Goal: Navigation & Orientation: Go to known website

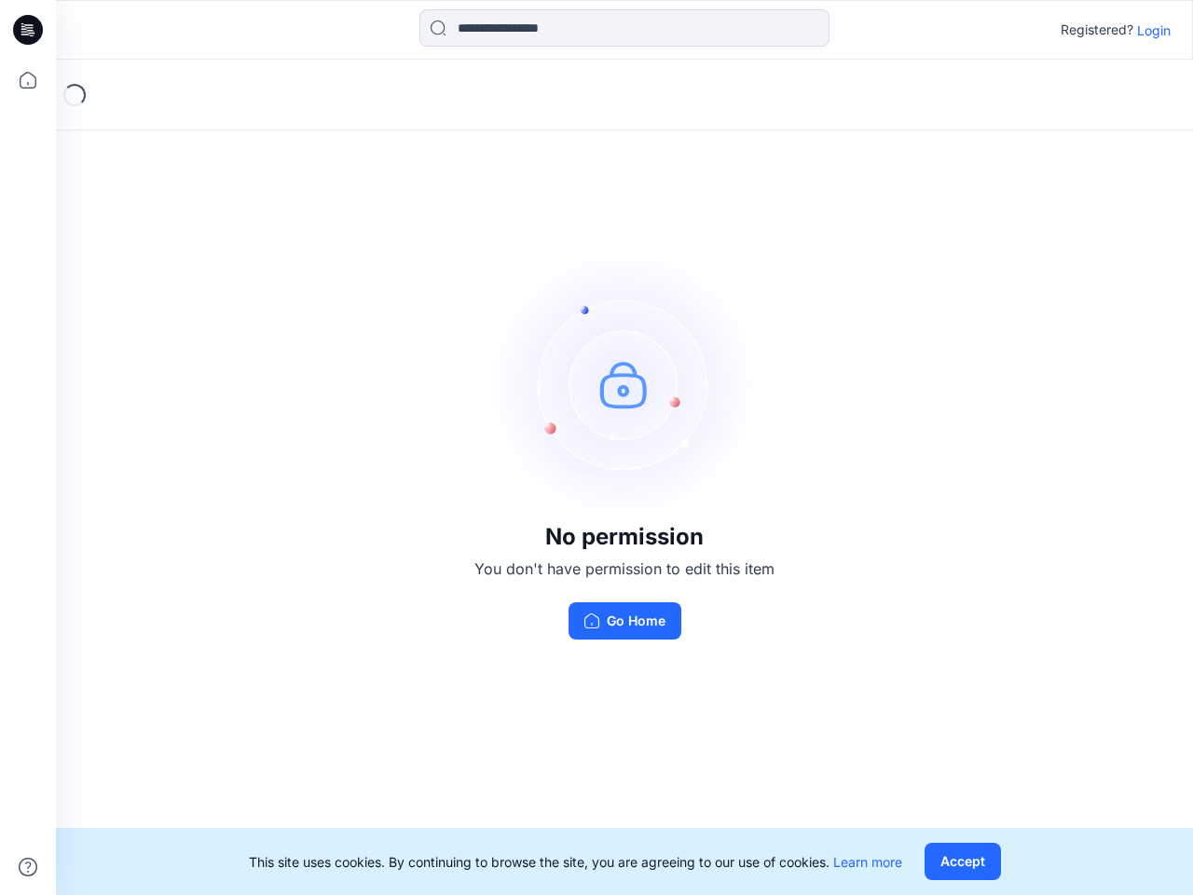
click at [597, 447] on img at bounding box center [625, 384] width 280 height 280
click at [29, 30] on icon at bounding box center [30, 30] width 7 height 1
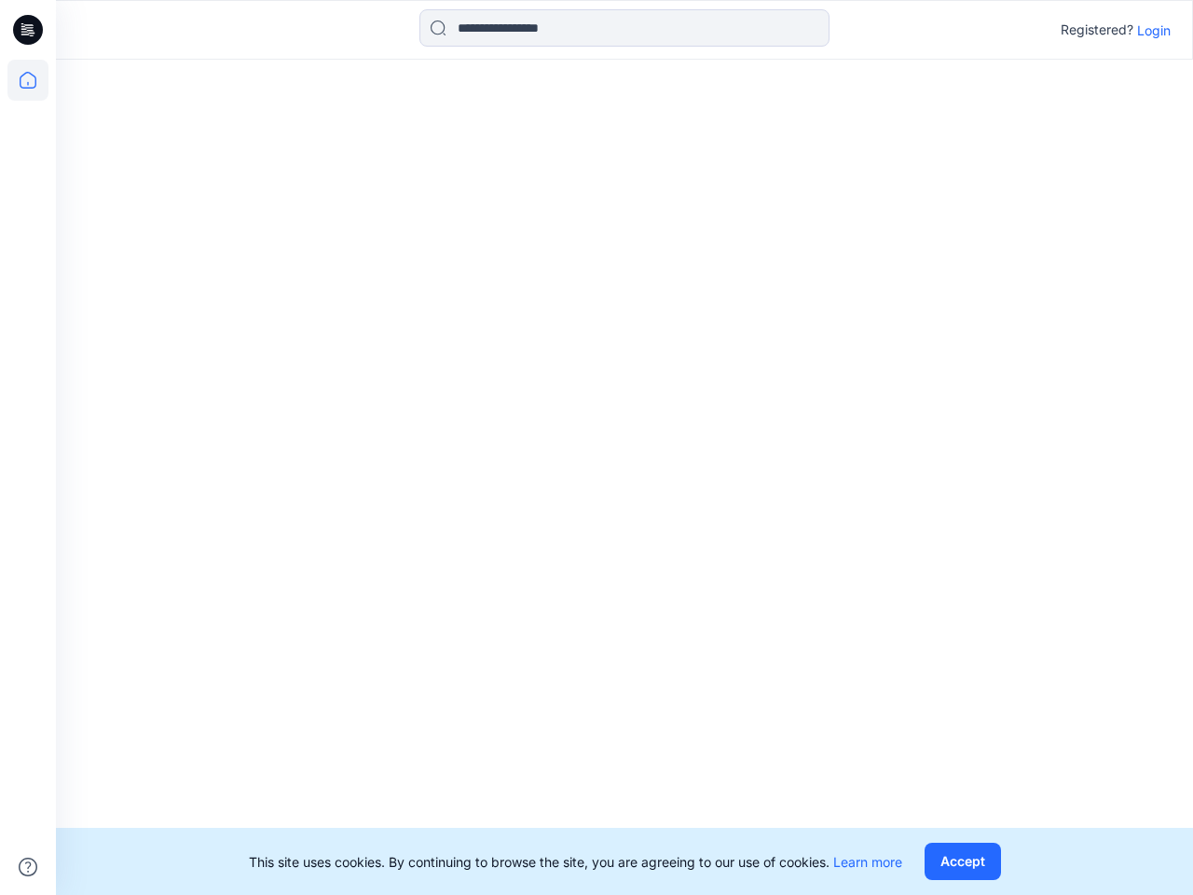
click at [28, 80] on icon at bounding box center [27, 80] width 41 height 41
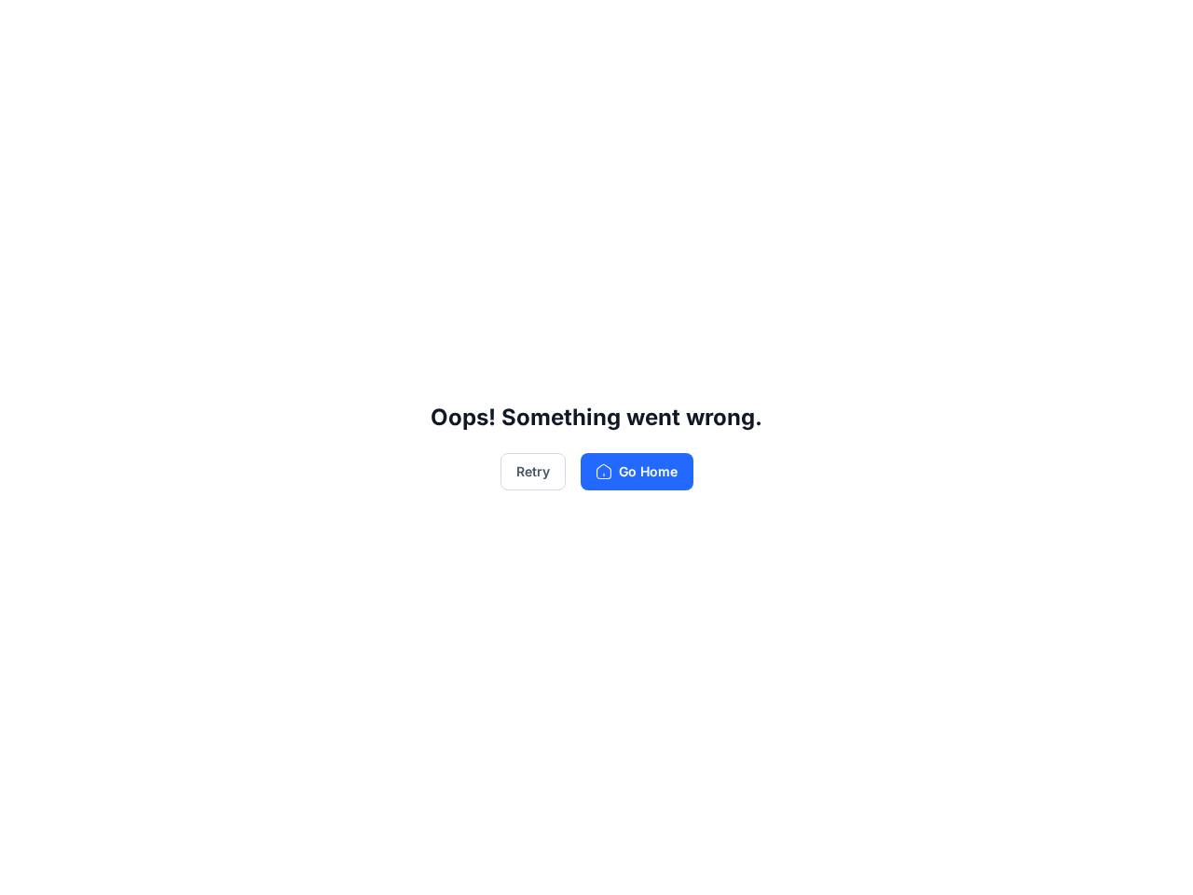
click at [28, 867] on div "Oops! Something went wrong. Retry Go Home" at bounding box center [596, 447] width 1193 height 895
click at [625, 28] on div "Oops! Something went wrong. Retry Go Home" at bounding box center [596, 447] width 1193 height 895
click at [1154, 30] on div "Oops! Something went wrong. Retry Go Home" at bounding box center [596, 447] width 1193 height 895
click at [962, 861] on div "Oops! Something went wrong. Retry Go Home" at bounding box center [596, 447] width 1193 height 895
